Goal: Ask a question

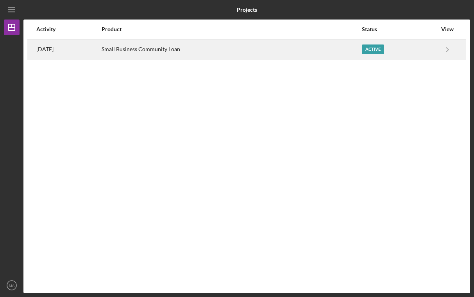
click at [194, 59] on div "Small Business Community Loan" at bounding box center [231, 50] width 259 height 20
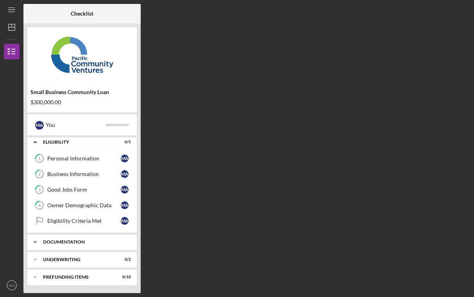
click at [77, 245] on div "Icon/Expander Documentation 0 / 11" at bounding box center [81, 242] width 109 height 16
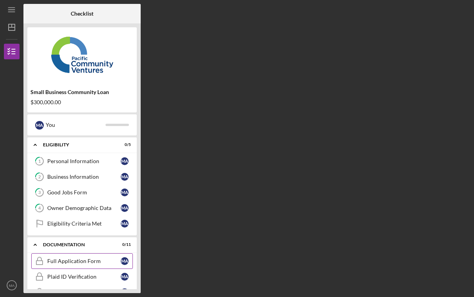
click at [74, 261] on div "Full Application Form" at bounding box center [83, 261] width 73 height 6
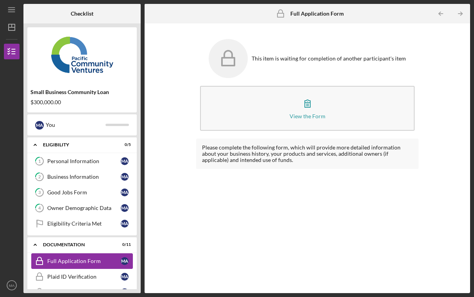
click at [74, 261] on div "Full Application Form" at bounding box center [83, 261] width 73 height 6
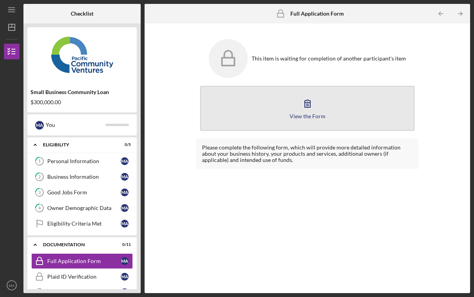
click at [315, 116] on div "View the Form" at bounding box center [308, 116] width 36 height 6
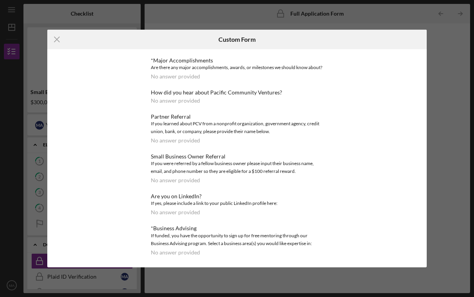
scroll to position [433, 0]
click at [59, 39] on icon "Icon/Menu Close" at bounding box center [57, 40] width 20 height 20
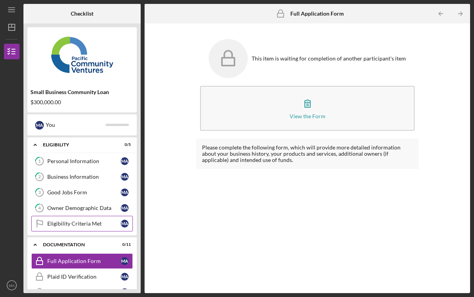
click at [80, 229] on link "Eligibility Criteria Met Eligibility Criteria Met M A" at bounding box center [82, 224] width 102 height 16
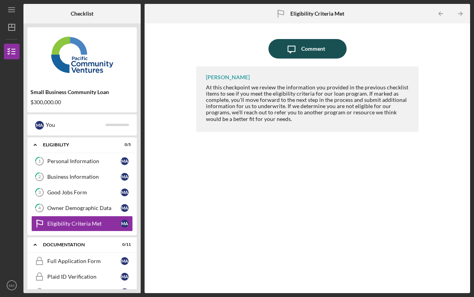
click at [310, 46] on div "Comment" at bounding box center [313, 49] width 24 height 20
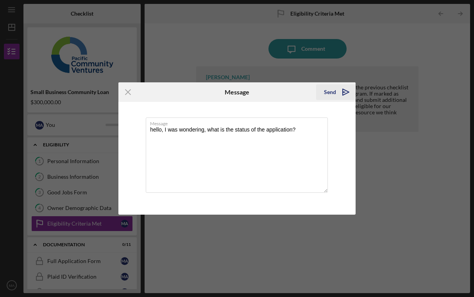
type textarea "hello, I was wondering, what is the status of the application?"
click at [336, 93] on icon "Icon/icon-invite-send" at bounding box center [346, 92] width 20 height 20
